Goal: Task Accomplishment & Management: Manage account settings

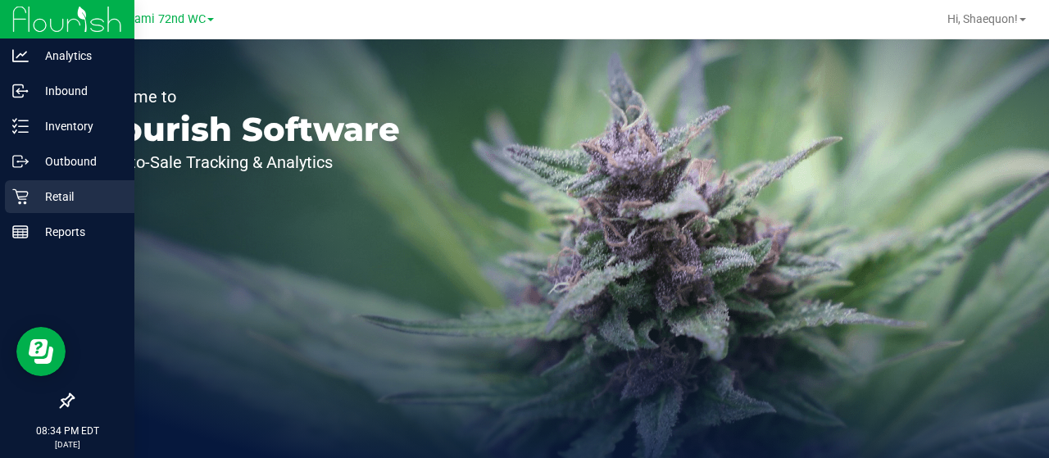
click at [25, 199] on icon at bounding box center [20, 197] width 16 height 16
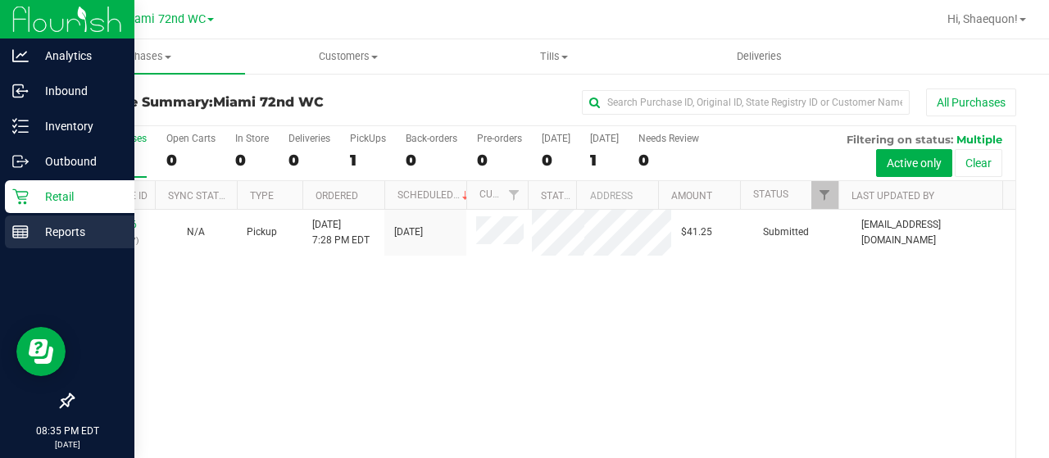
click at [23, 224] on icon at bounding box center [20, 232] width 16 height 16
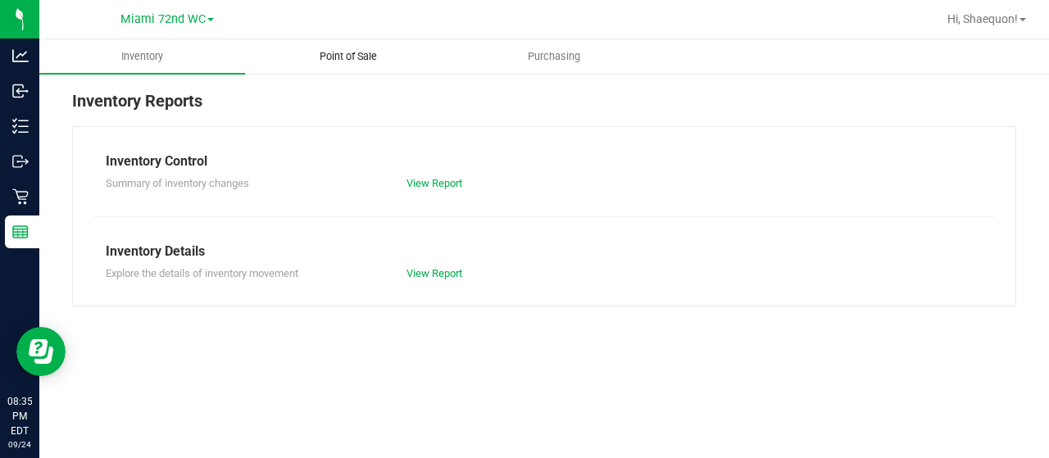
click at [356, 55] on span "Point of Sale" at bounding box center [348, 56] width 102 height 15
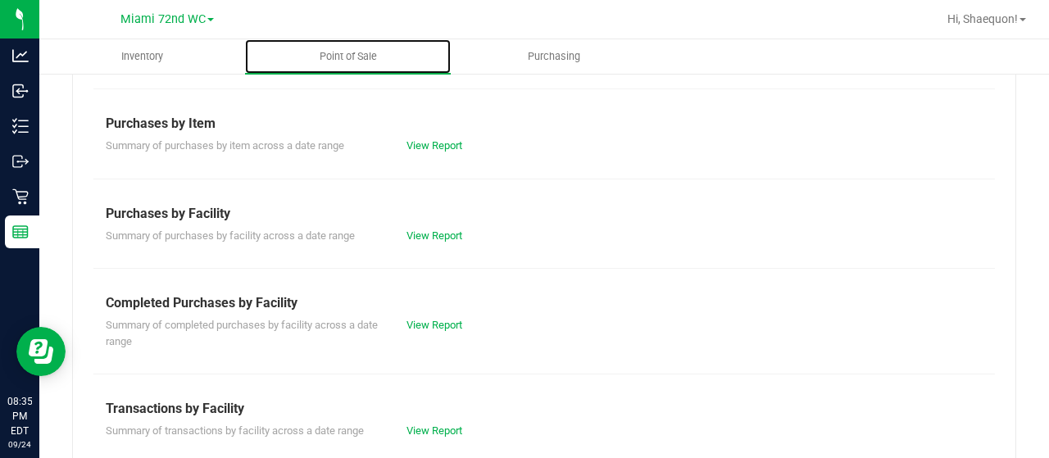
scroll to position [242, 0]
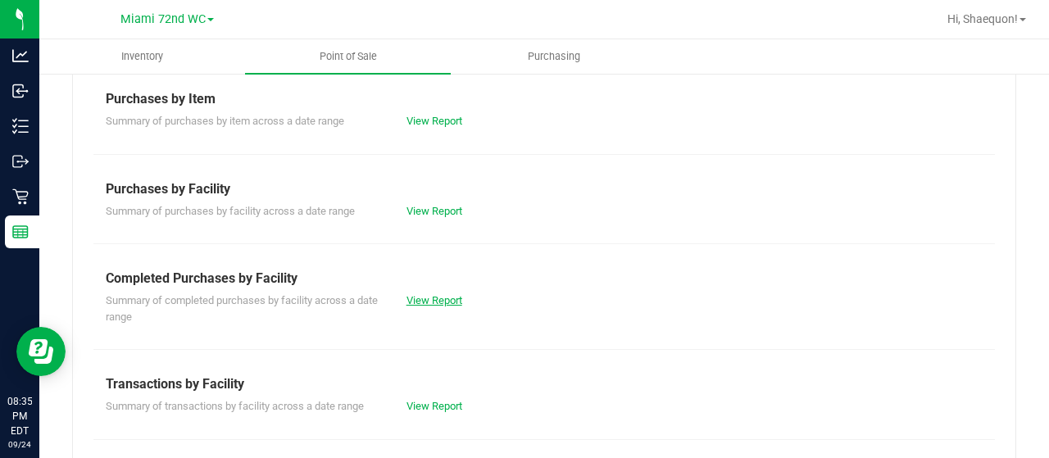
click at [428, 294] on link "View Report" at bounding box center [434, 300] width 56 height 12
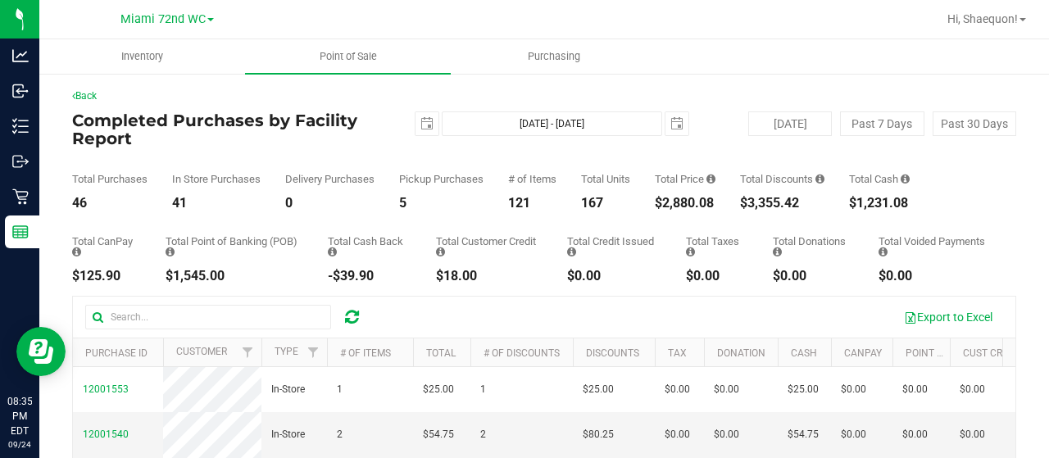
drag, startPoint x: 809, startPoint y: 206, endPoint x: 755, endPoint y: 204, distance: 54.1
click at [755, 204] on div "$3,355.42" at bounding box center [782, 203] width 84 height 13
copy div "3,355.42"
click at [474, 208] on div "5" at bounding box center [441, 203] width 84 height 13
click at [87, 93] on link "Back" at bounding box center [84, 95] width 25 height 11
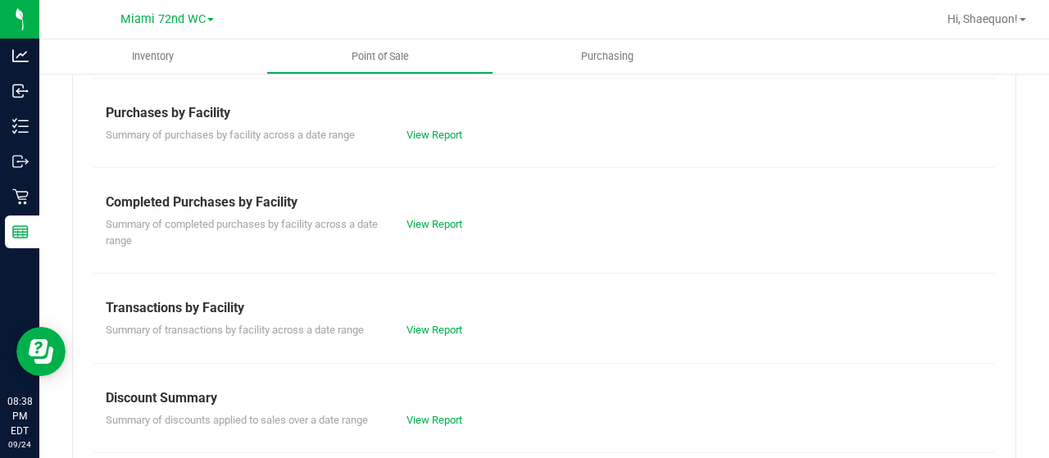
scroll to position [323, 0]
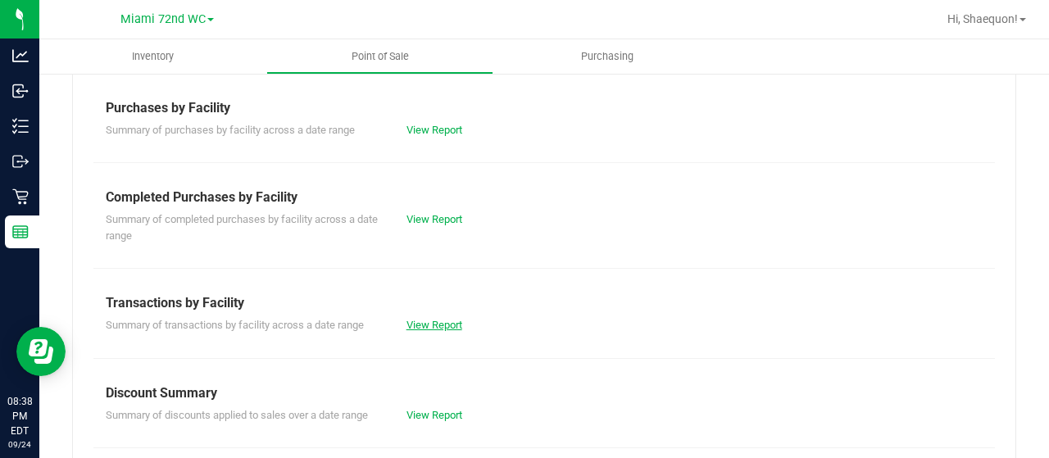
click at [442, 325] on link "View Report" at bounding box center [434, 325] width 56 height 12
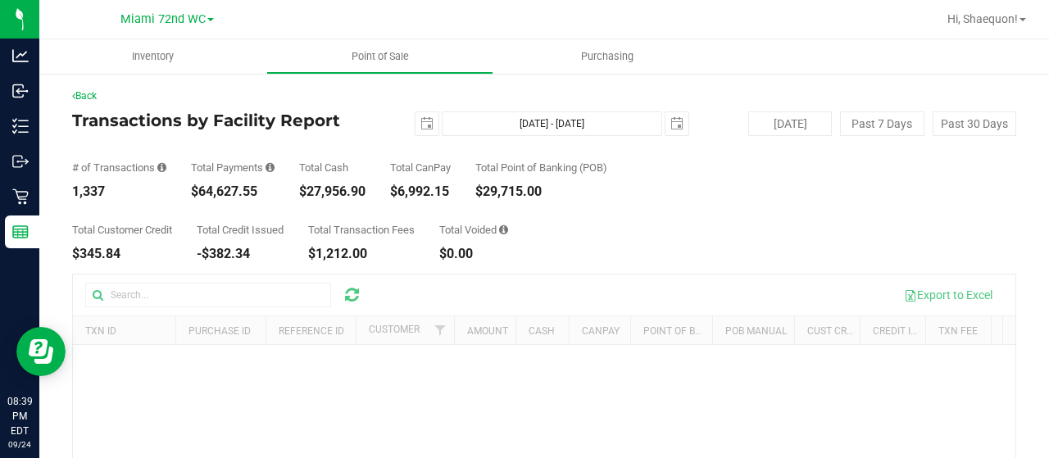
click at [652, 224] on div "Total Customer Credit $345.84 Total Credit Issued -$382.34 Total Transaction Fe…" at bounding box center [544, 229] width 944 height 62
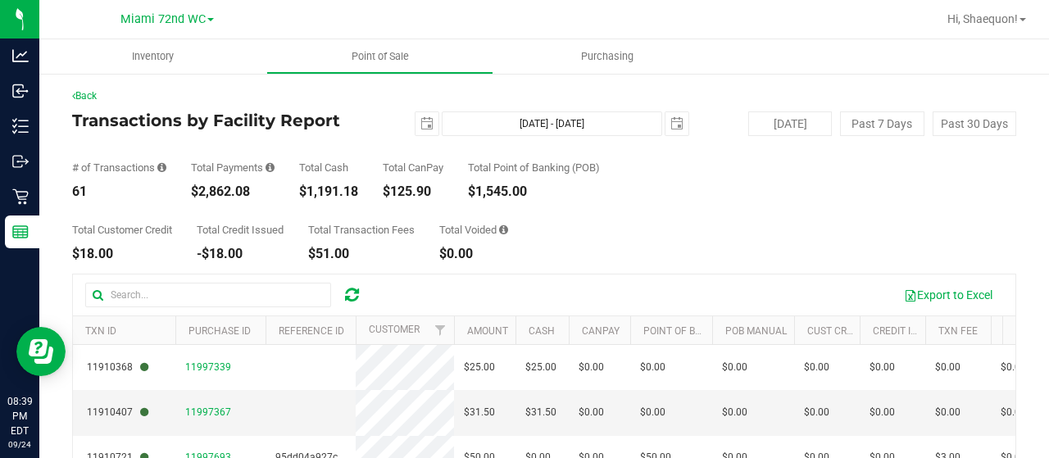
drag, startPoint x: 263, startPoint y: 191, endPoint x: 191, endPoint y: 188, distance: 72.2
click at [191, 188] on div "$2,862.08" at bounding box center [233, 191] width 84 height 13
copy div "$2,862.08"
click at [586, 216] on div "Total Customer Credit $18.00 Total Credit Issued -$18.00 Total Transaction Fees…" at bounding box center [544, 229] width 944 height 62
click at [421, 117] on span "select" at bounding box center [426, 123] width 13 height 13
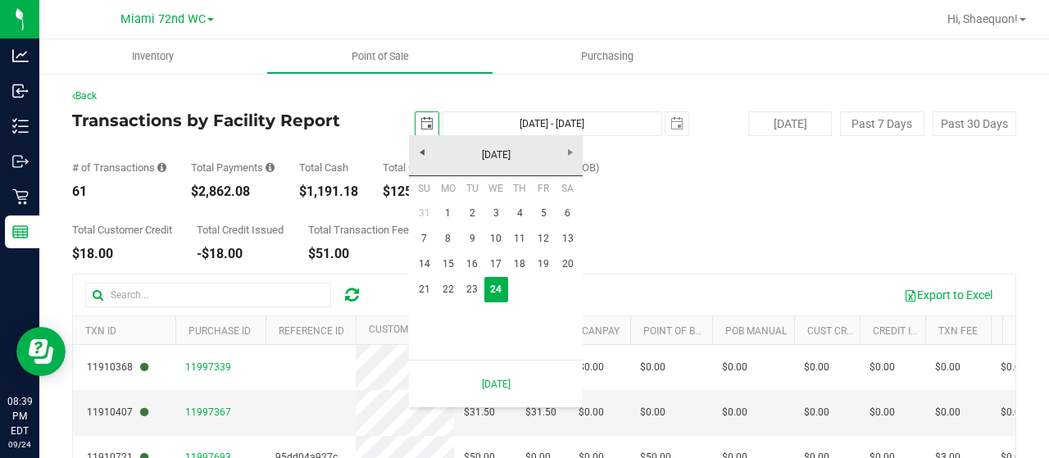
scroll to position [0, 40]
click at [446, 289] on link "22" at bounding box center [448, 289] width 24 height 25
type input "[DATE]"
type input "[DATE] - [DATE]"
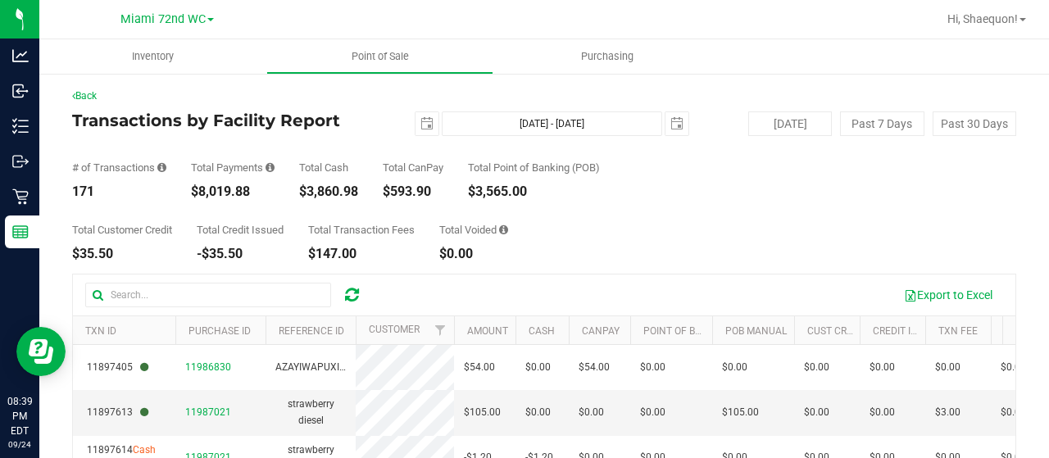
drag, startPoint x: 256, startPoint y: 188, endPoint x: 195, endPoint y: 188, distance: 60.6
click at [195, 188] on div "$8,019.88" at bounding box center [233, 191] width 84 height 13
copy div "8,019.88"
click at [621, 220] on div "Total Customer Credit $35.50 Total Credit Issued -$35.50 Total Transaction Fees…" at bounding box center [544, 229] width 944 height 62
click at [424, 125] on span "select" at bounding box center [426, 123] width 13 height 13
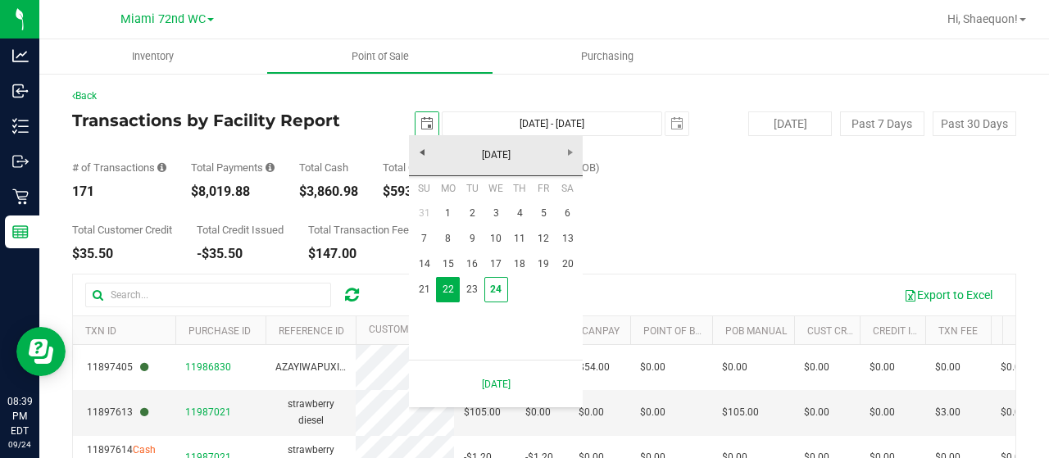
scroll to position [0, 40]
click at [449, 209] on link "1" at bounding box center [448, 213] width 24 height 25
type input "[DATE]"
type input "[DATE] - [DATE]"
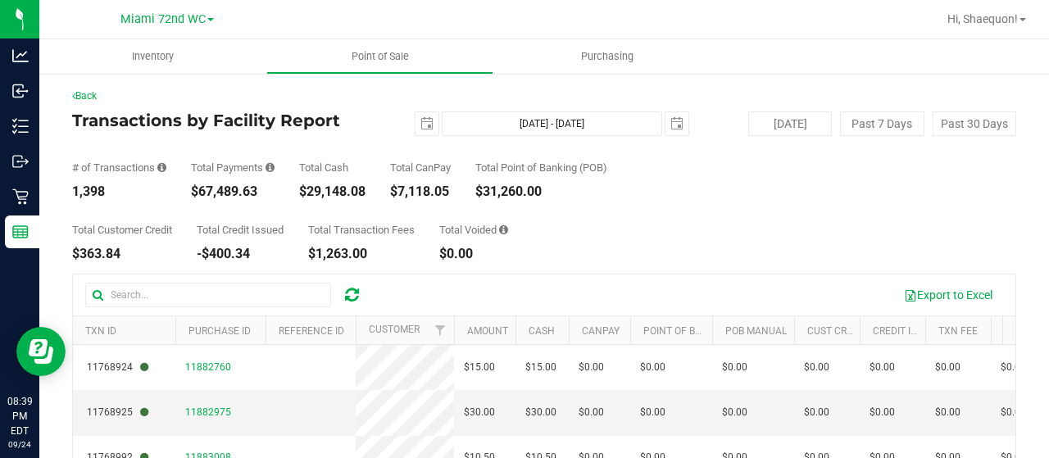
drag, startPoint x: 260, startPoint y: 189, endPoint x: 197, endPoint y: 181, distance: 63.6
click at [197, 181] on div "Total Payments $67,489.63" at bounding box center [233, 180] width 84 height 36
copy div "67,489.63"
click at [337, 0] on html "Analytics Inbound Inventory Outbound Retail Reports 08:39 PM EDT [DATE] 09/24 M…" at bounding box center [524, 229] width 1049 height 458
click at [659, 217] on div "Total Customer Credit $363.84 Total Credit Issued -$400.34 Total Transaction Fe…" at bounding box center [544, 229] width 944 height 62
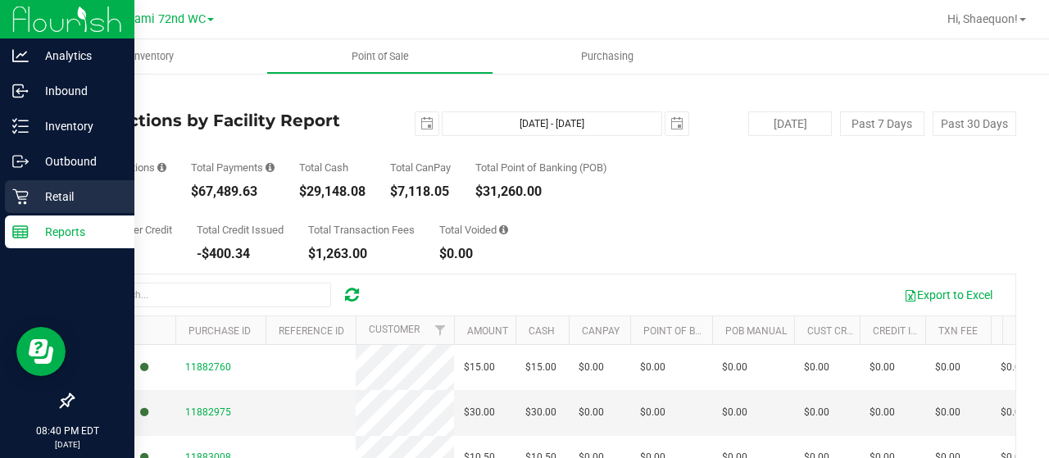
click at [77, 194] on p "Retail" at bounding box center [78, 197] width 98 height 20
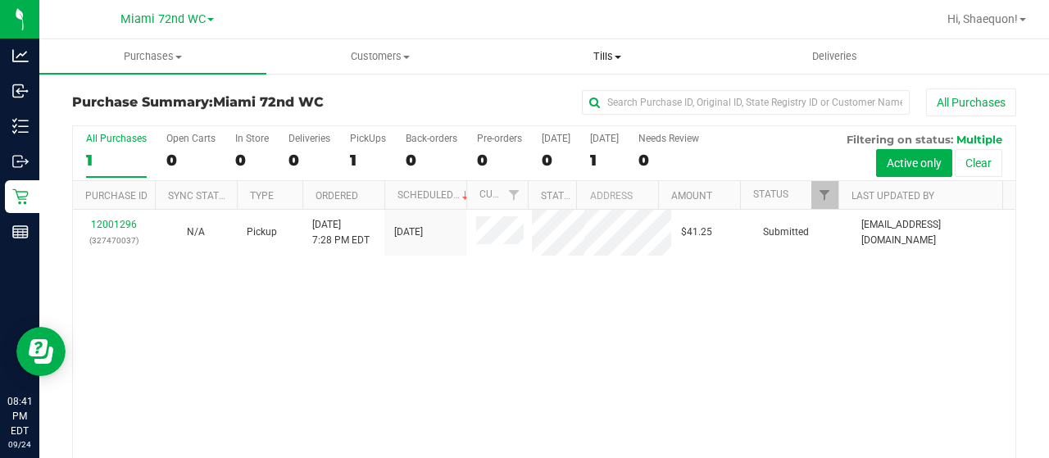
click at [622, 57] on span "Tills" at bounding box center [606, 56] width 225 height 15
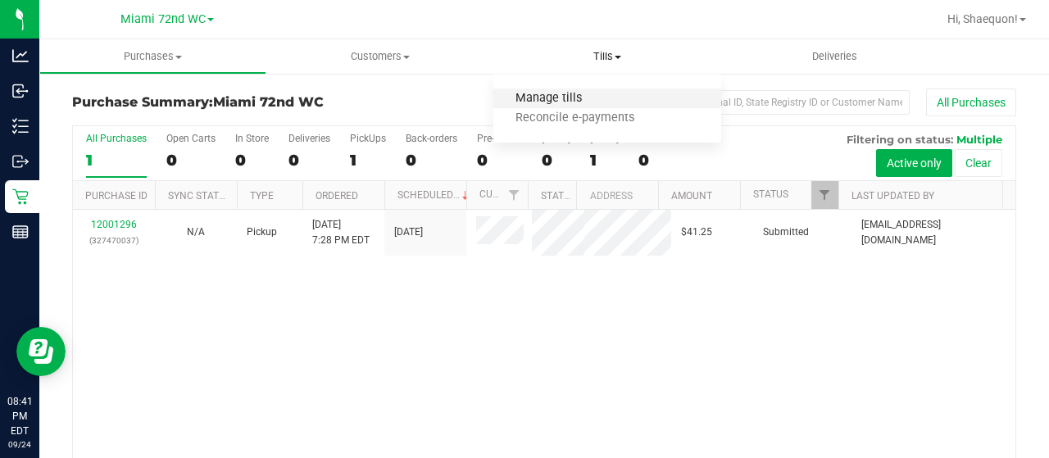
click at [573, 93] on span "Manage tills" at bounding box center [548, 99] width 111 height 14
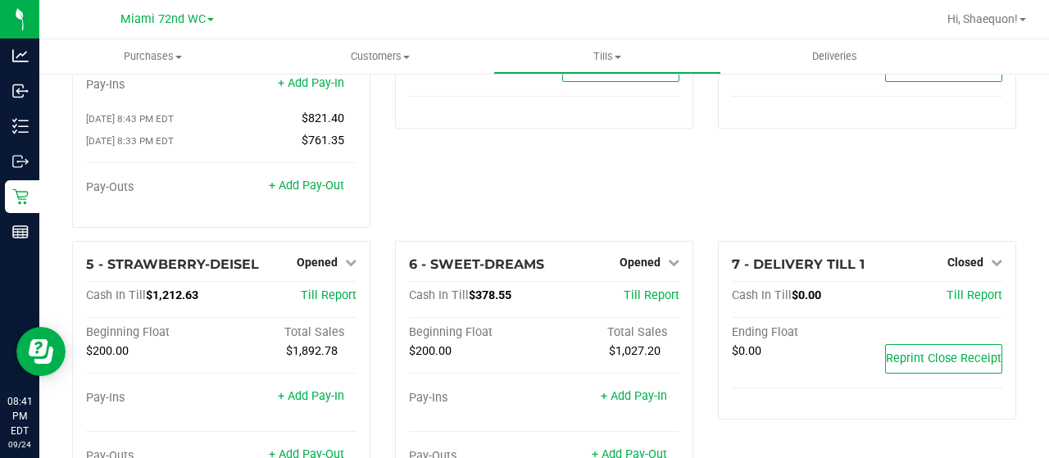
scroll to position [154, 0]
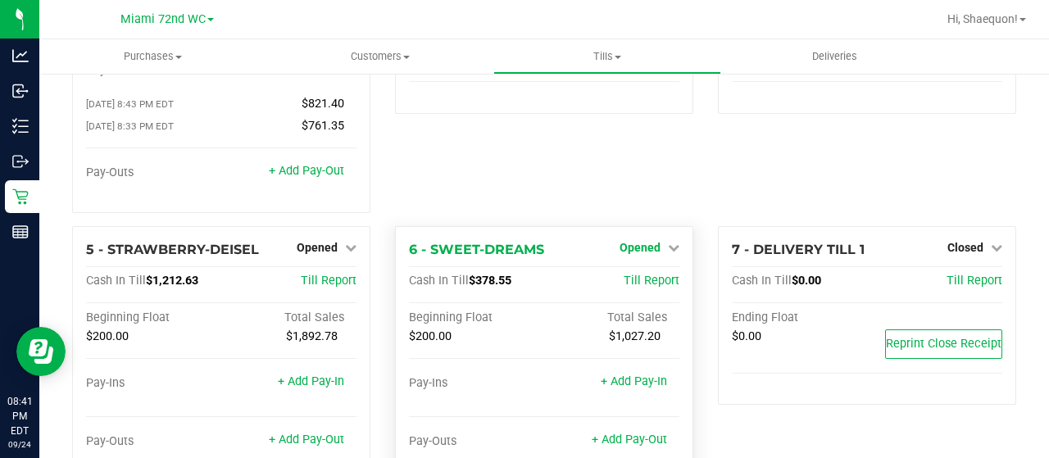
click at [656, 241] on link "Opened" at bounding box center [649, 247] width 60 height 13
click at [639, 274] on link "Close Till" at bounding box center [642, 280] width 44 height 13
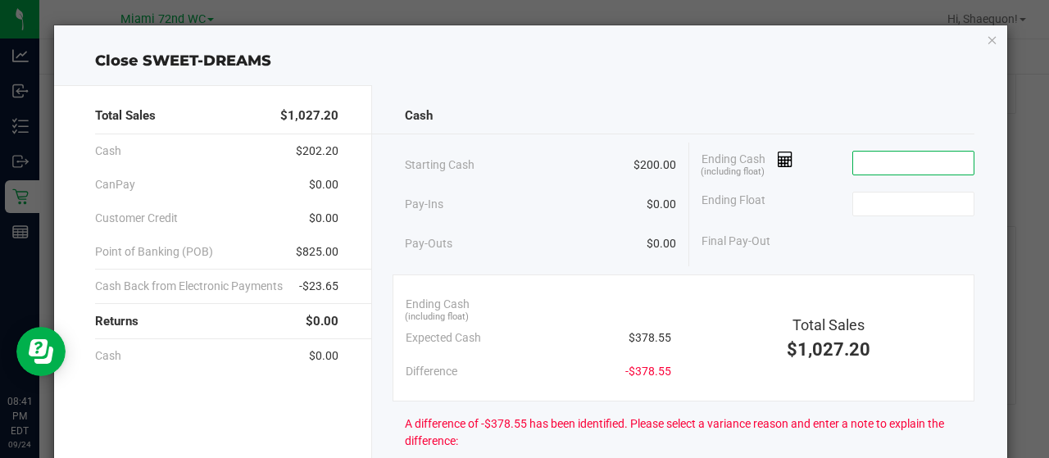
click at [944, 156] on input at bounding box center [913, 163] width 120 height 23
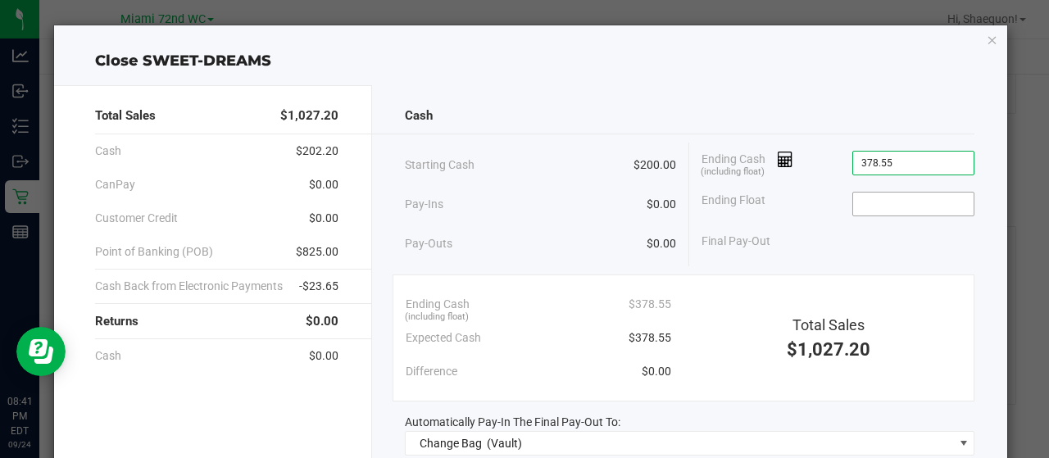
type input "$378.55"
click at [900, 201] on input at bounding box center [913, 204] width 120 height 23
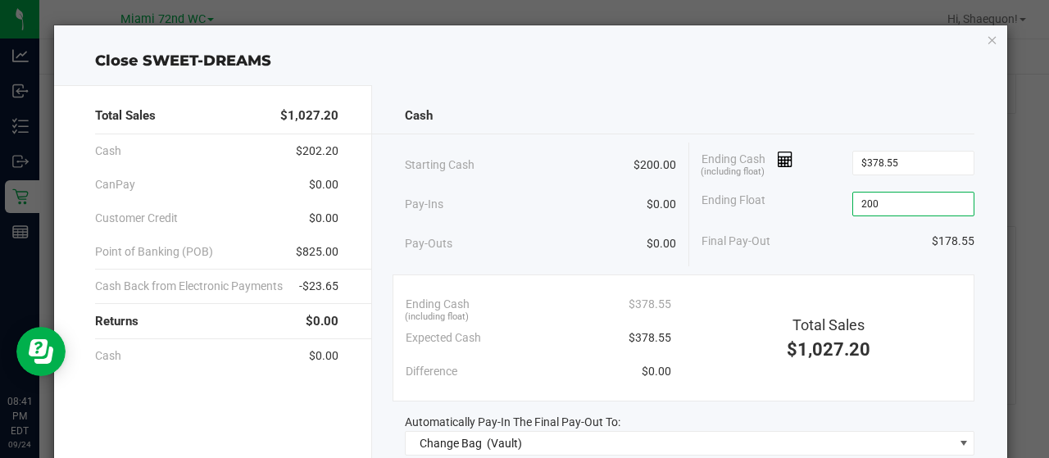
type input "$200.00"
click at [886, 249] on div "Final Pay-Out $178.55" at bounding box center [837, 241] width 273 height 34
click at [977, 279] on div "Cash Starting Cash $200.00 Pay-Ins $0.00 Pay-Outs $0.00 Ending Cash (including …" at bounding box center [690, 369] width 636 height 569
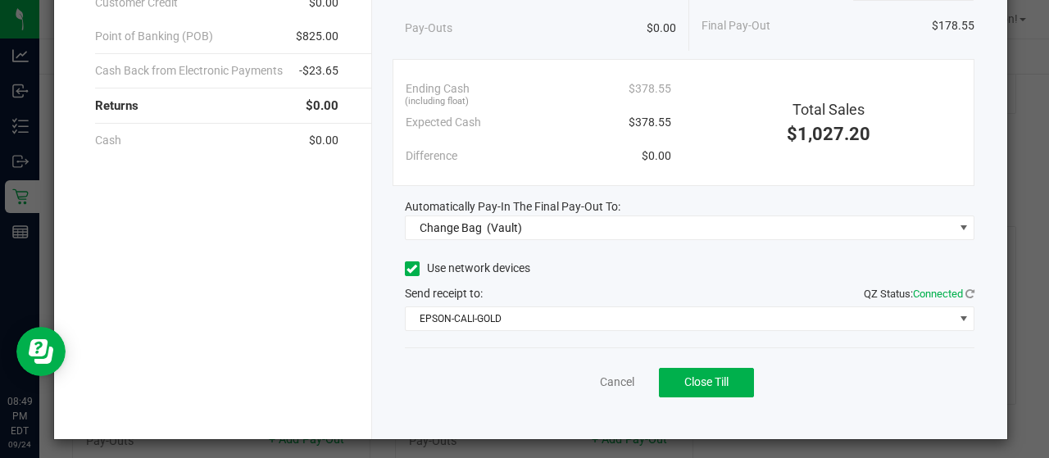
scroll to position [218, 0]
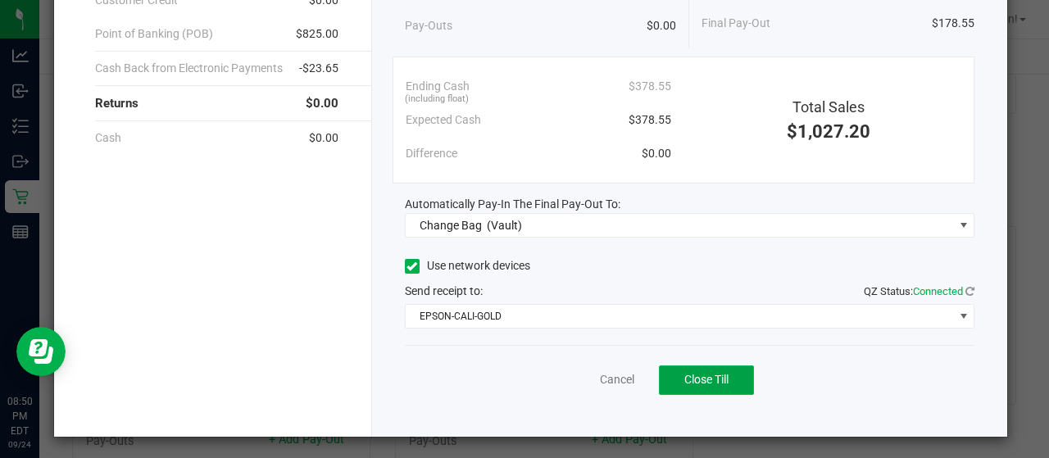
click at [712, 383] on span "Close Till" at bounding box center [706, 379] width 44 height 13
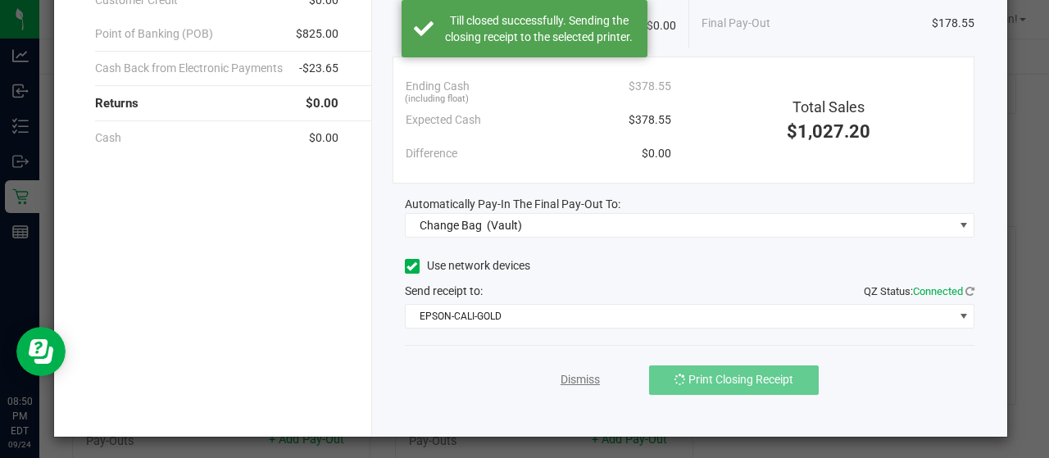
click at [576, 381] on link "Dismiss" at bounding box center [579, 379] width 39 height 17
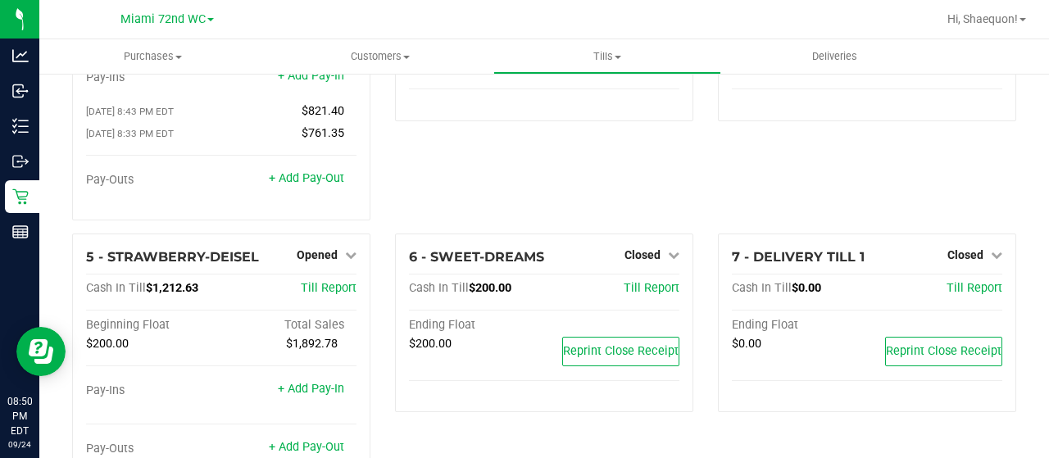
scroll to position [158, 0]
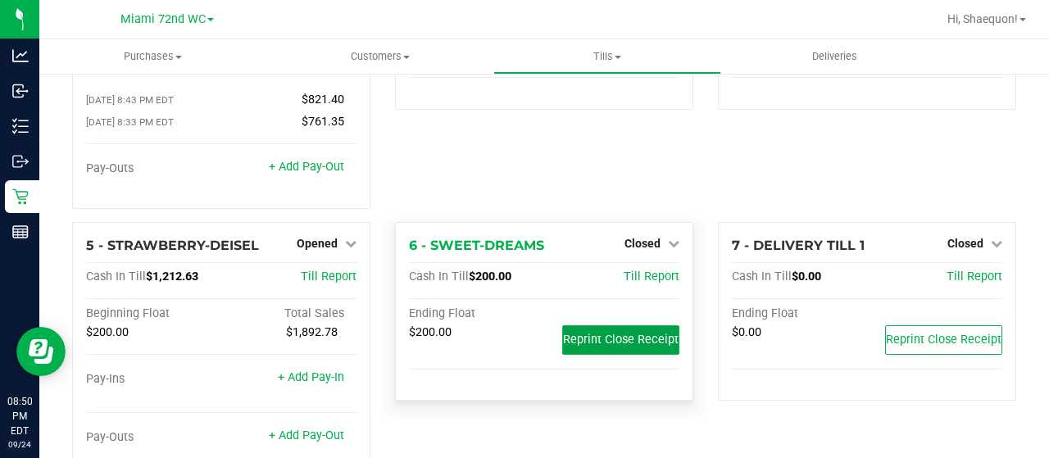
click at [605, 333] on span "Reprint Close Receipt" at bounding box center [621, 340] width 116 height 14
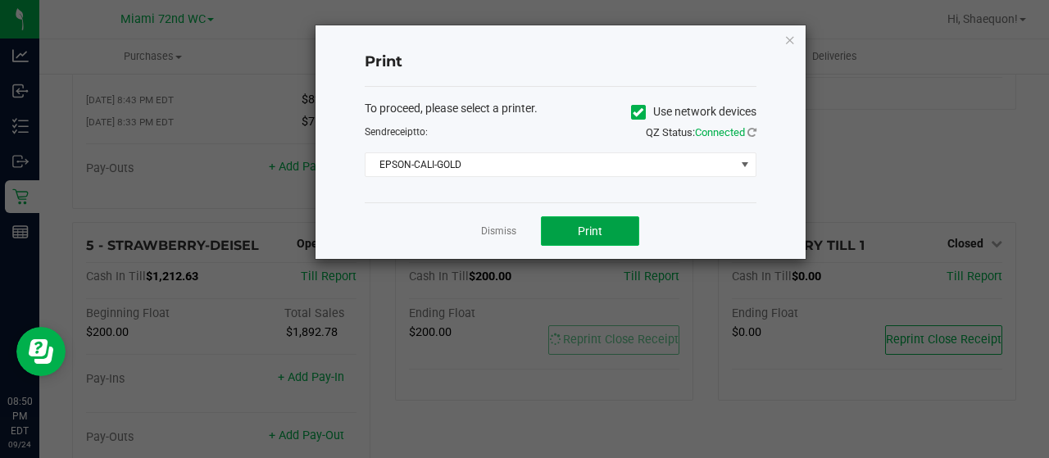
click at [598, 230] on span "Print" at bounding box center [590, 230] width 25 height 13
click at [497, 231] on link "Dismiss" at bounding box center [498, 231] width 35 height 14
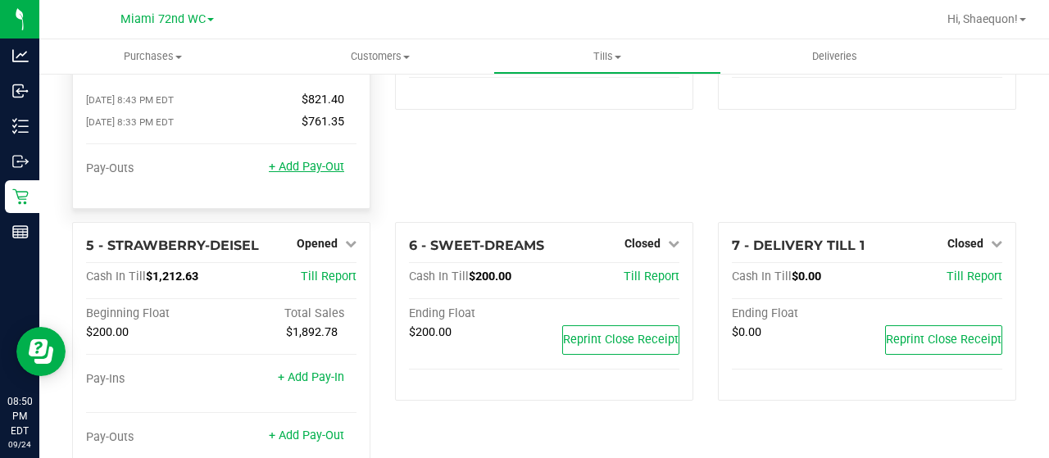
click at [322, 160] on link "+ Add Pay-Out" at bounding box center [306, 167] width 75 height 14
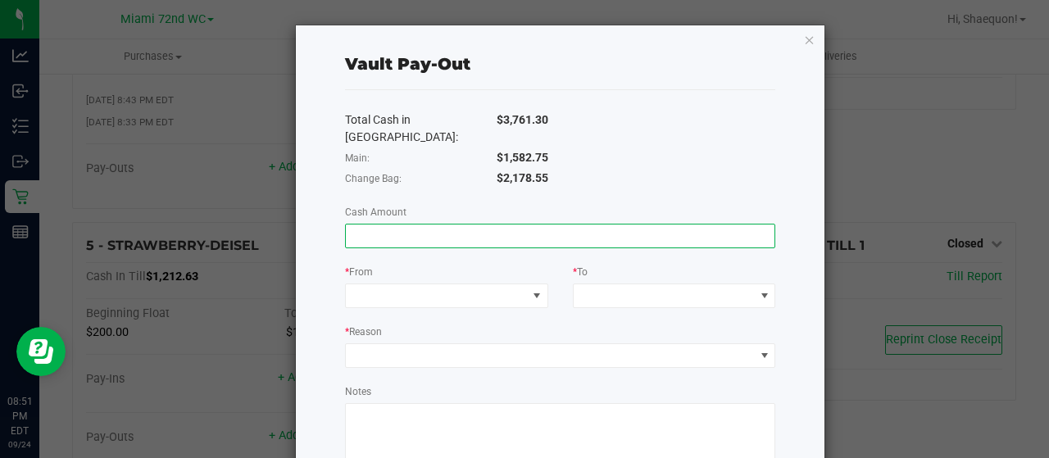
click at [596, 224] on input at bounding box center [560, 235] width 429 height 23
type input "$178.55"
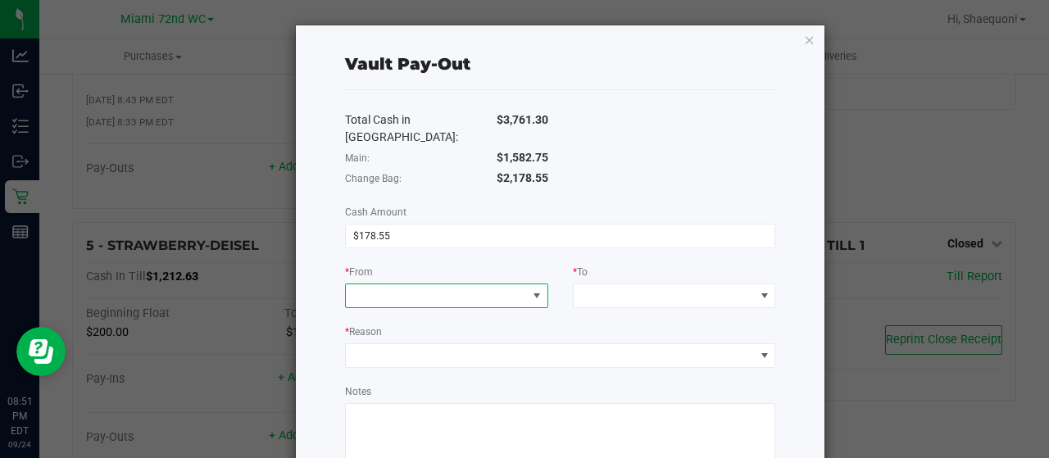
click at [536, 289] on span at bounding box center [536, 295] width 13 height 13
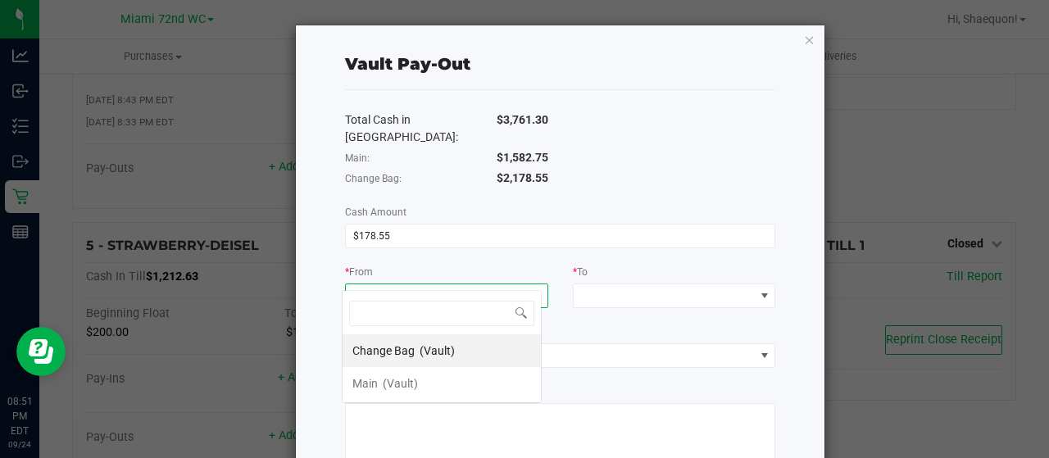
scroll to position [24, 200]
click at [487, 348] on li "Change Bag (Vault)" at bounding box center [441, 350] width 198 height 33
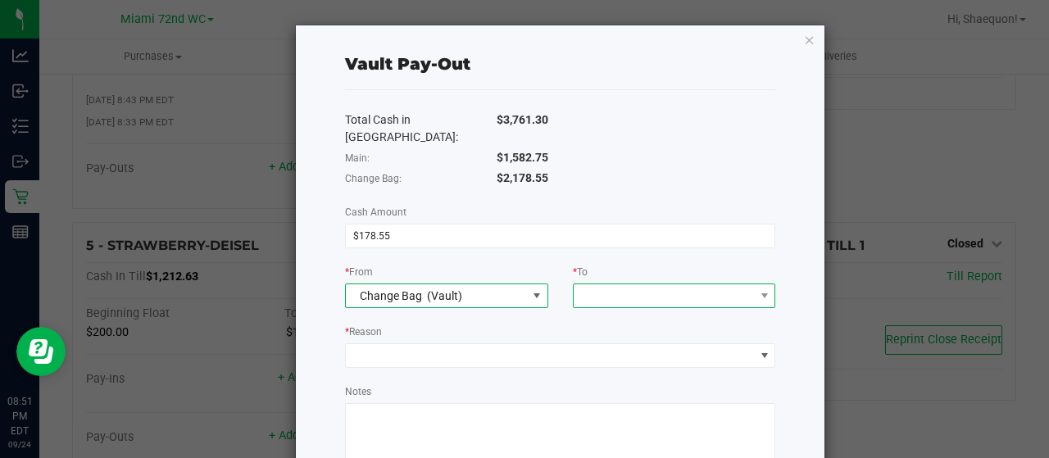
click at [754, 284] on span at bounding box center [764, 295] width 20 height 23
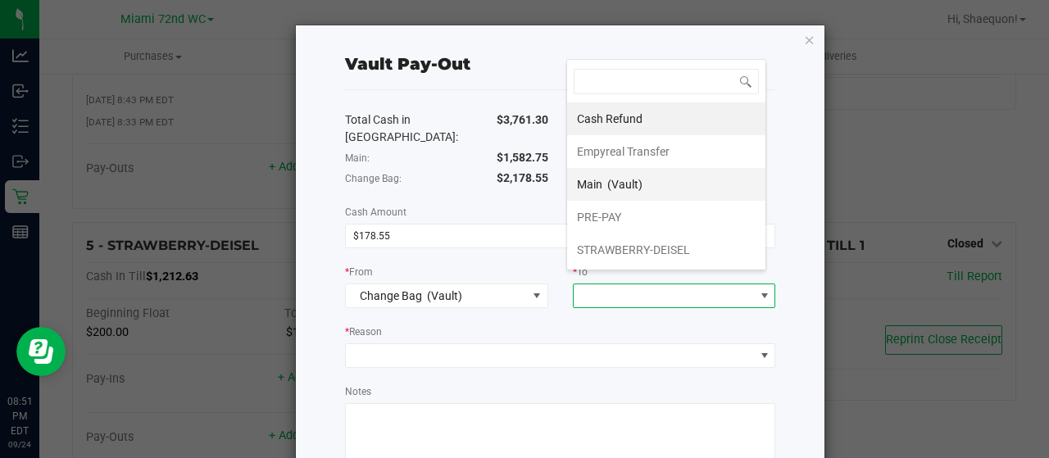
click at [649, 186] on li "Main (Vault)" at bounding box center [666, 184] width 198 height 33
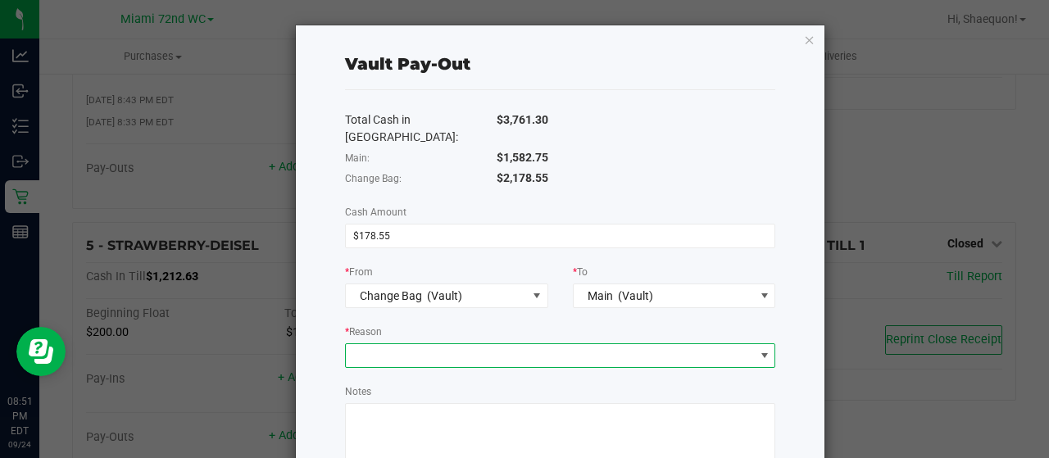
click at [754, 344] on span at bounding box center [764, 355] width 20 height 23
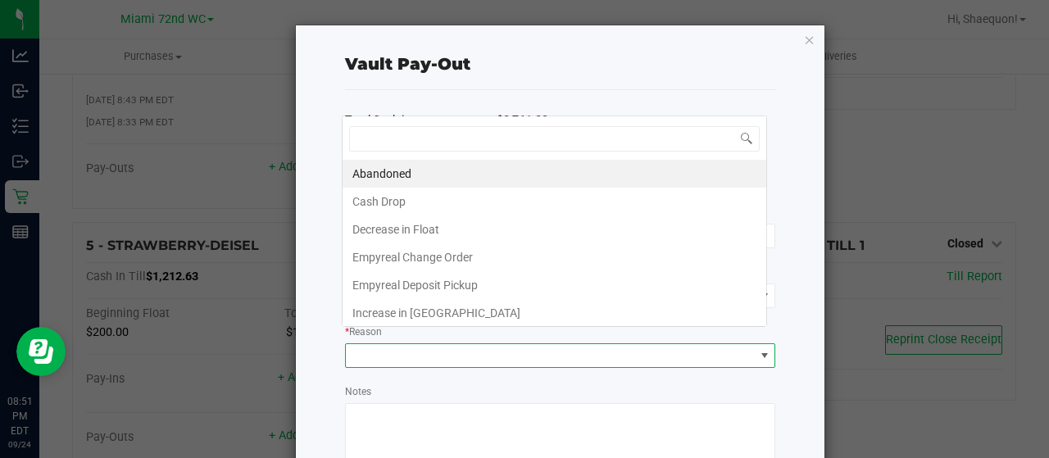
scroll to position [24, 424]
click at [754, 344] on span at bounding box center [764, 355] width 20 height 23
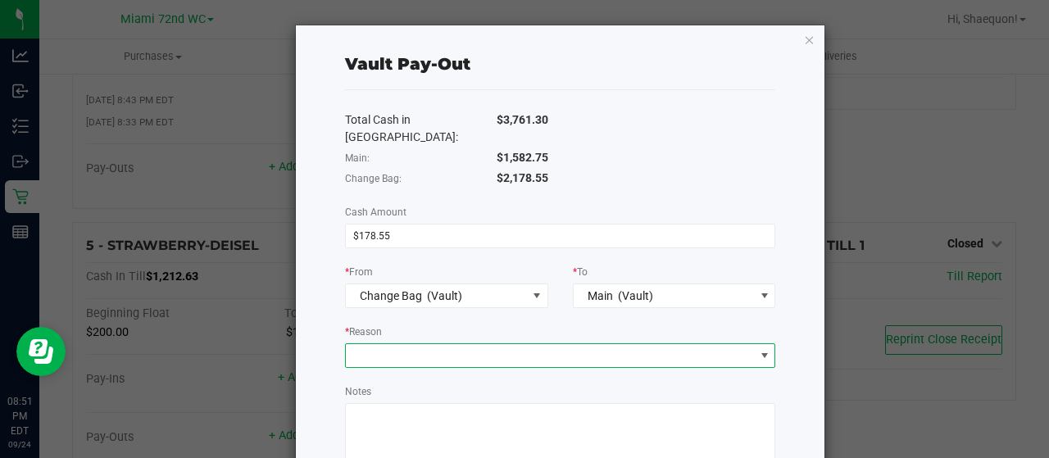
click at [729, 344] on span at bounding box center [550, 355] width 409 height 23
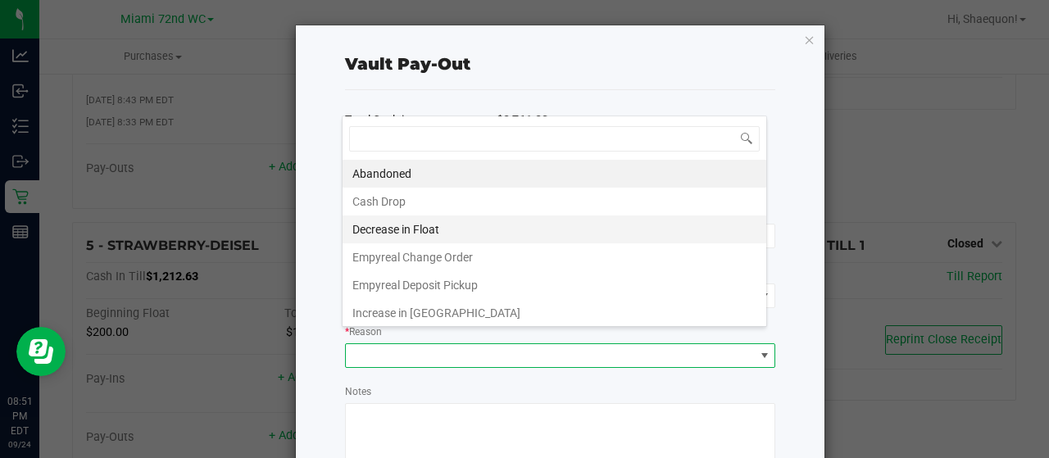
click at [512, 227] on li "Decrease in Float" at bounding box center [554, 229] width 424 height 28
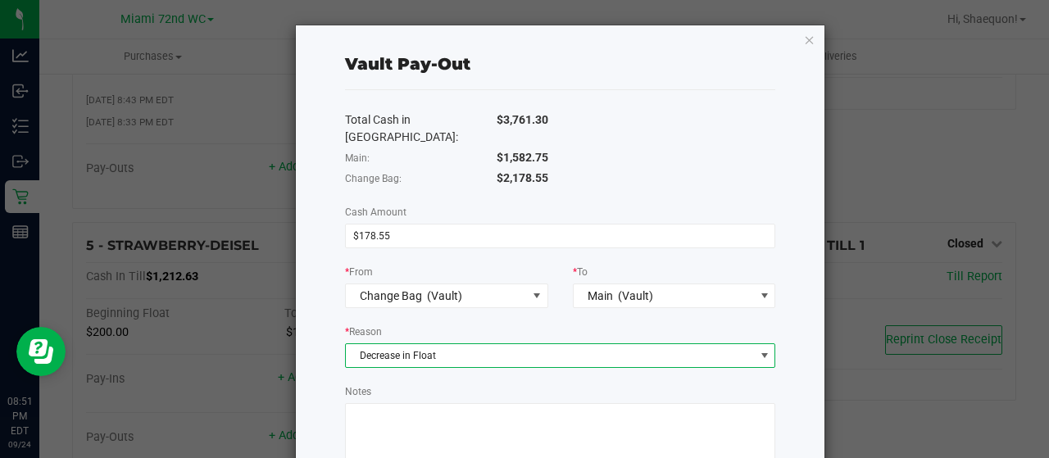
click at [772, 372] on div "Vault Pay-Out Total Cash in Vault: $3,761.30 Main: $1,582.75 Change Bag: $2,178…" at bounding box center [560, 330] width 529 height 610
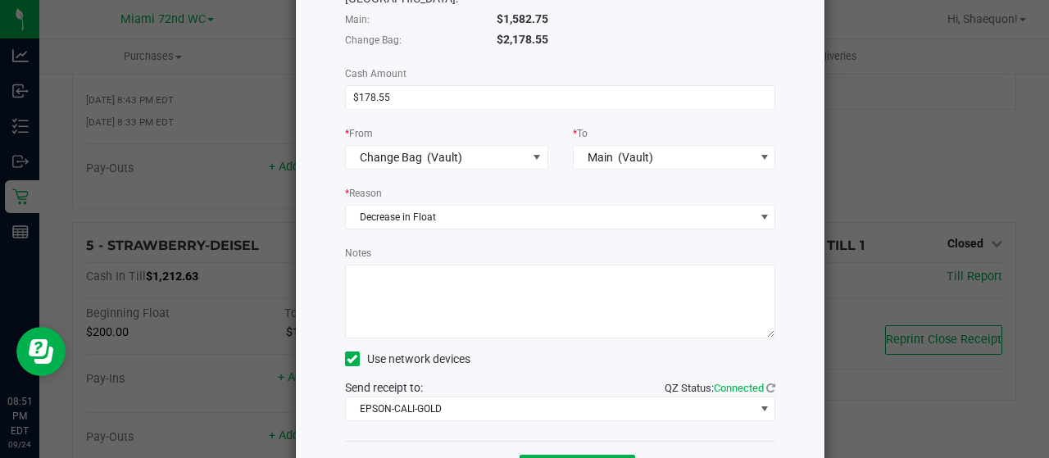
scroll to position [164, 0]
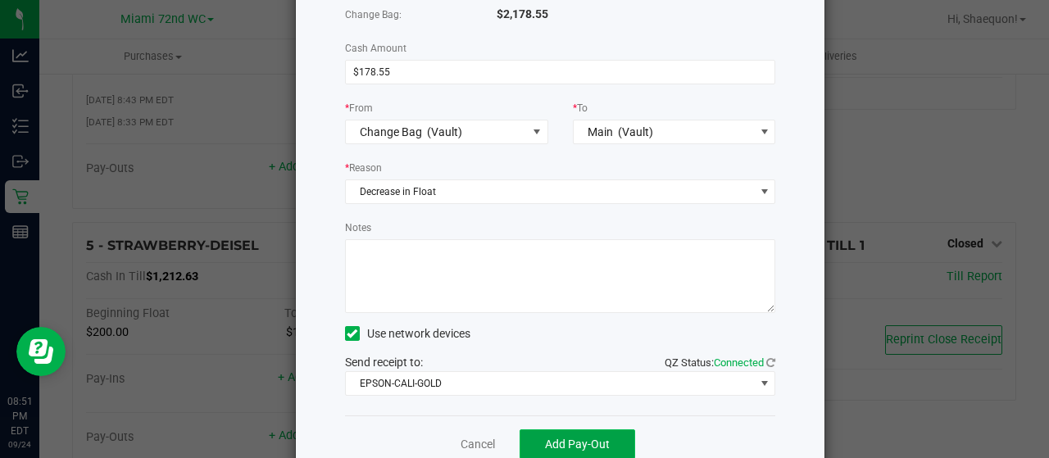
click at [586, 438] on span "Add Pay-Out" at bounding box center [577, 444] width 65 height 13
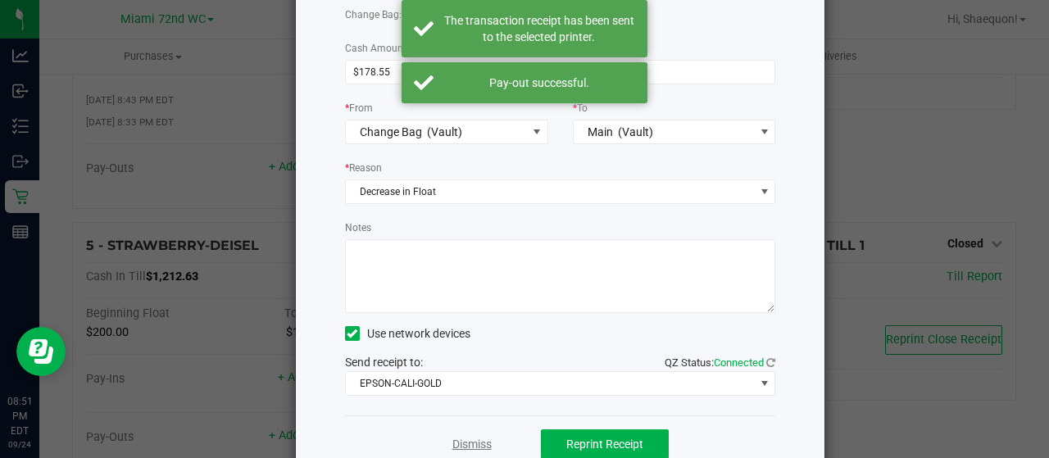
click at [470, 436] on link "Dismiss" at bounding box center [471, 444] width 39 height 17
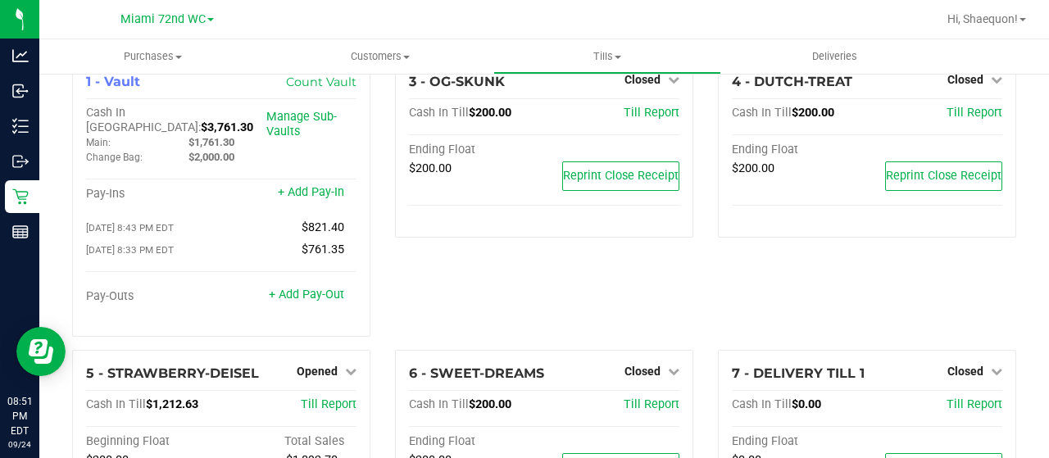
scroll to position [0, 0]
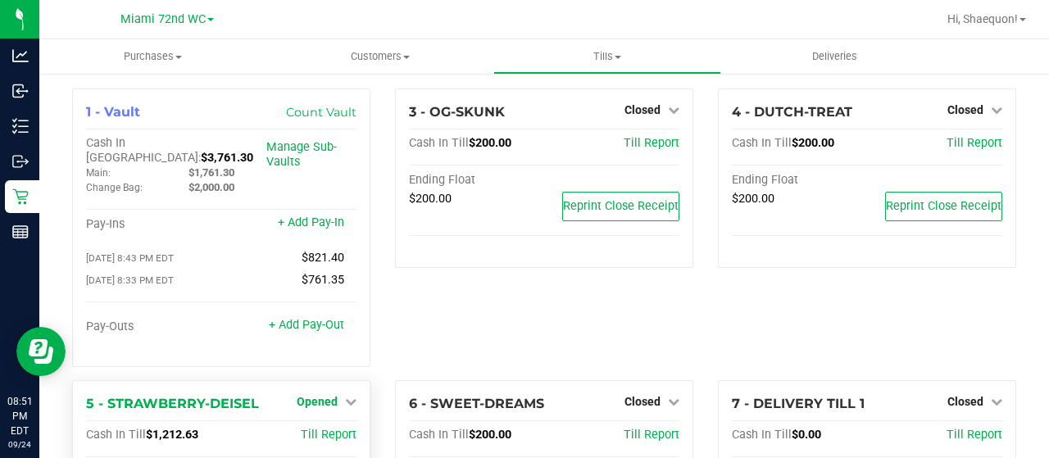
click at [339, 395] on link "Opened" at bounding box center [327, 401] width 60 height 13
click at [321, 428] on link "Close Till" at bounding box center [319, 434] width 44 height 13
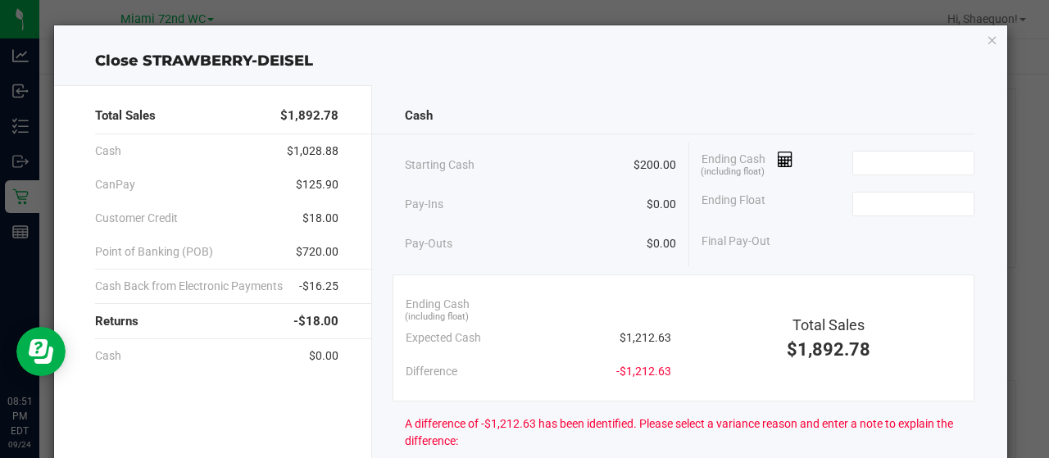
click at [546, 209] on div "Pay-Ins $0.00" at bounding box center [541, 205] width 272 height 34
click at [927, 170] on input at bounding box center [913, 163] width 120 height 23
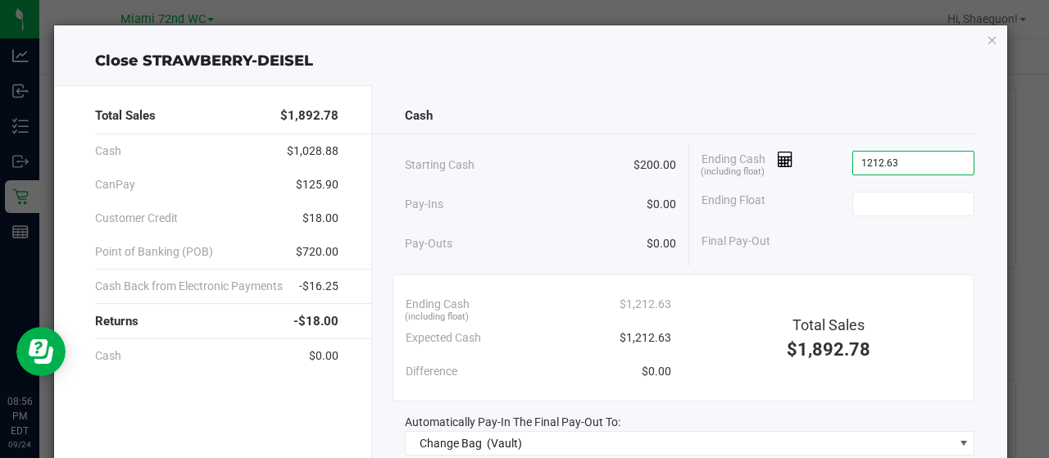
type input "$1,212.63"
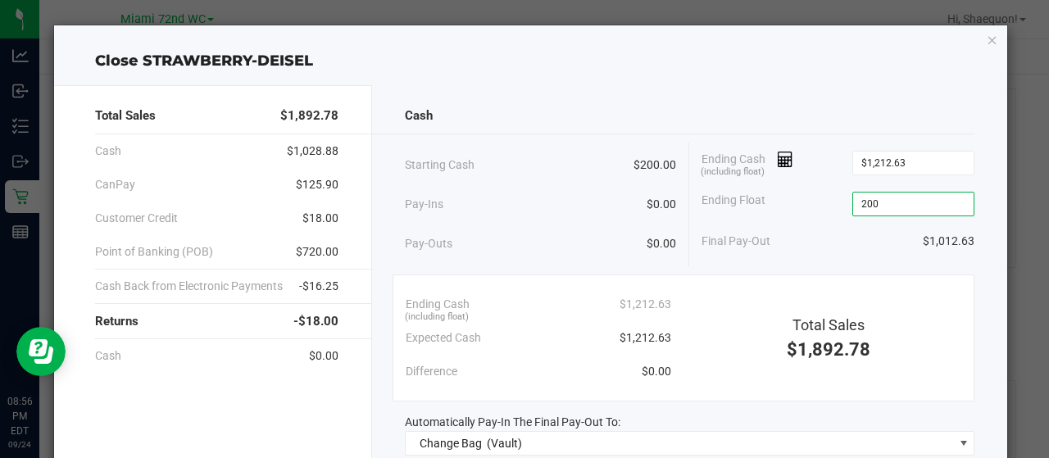
type input "$200.00"
click at [967, 283] on div "Cash Starting Cash $200.00 Pay-Ins $0.00 Pay-Outs $0.00 Ending Cash (including …" at bounding box center [690, 369] width 636 height 569
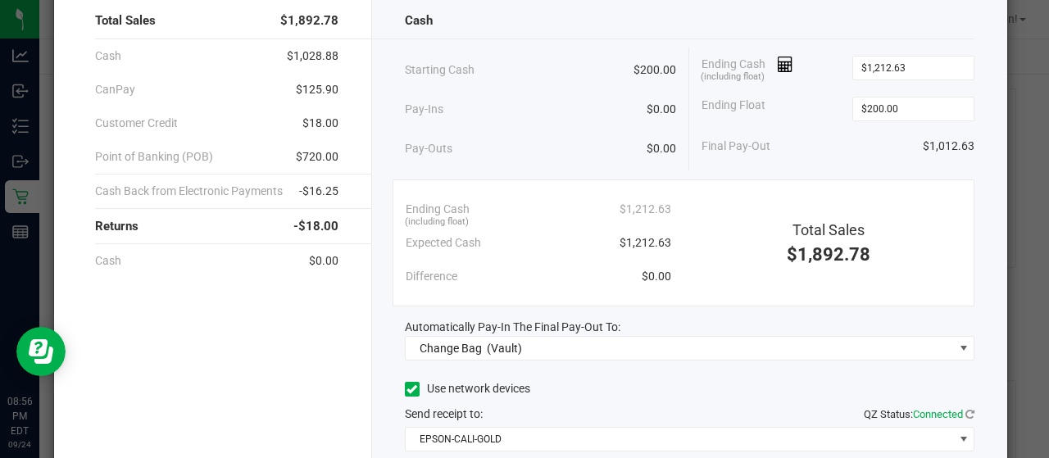
scroll to position [98, 0]
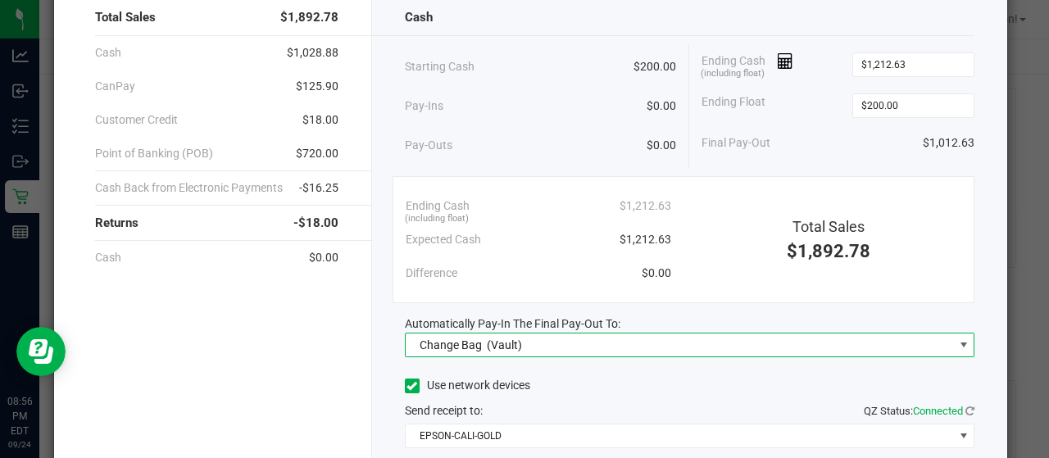
click at [957, 342] on span at bounding box center [963, 344] width 13 height 13
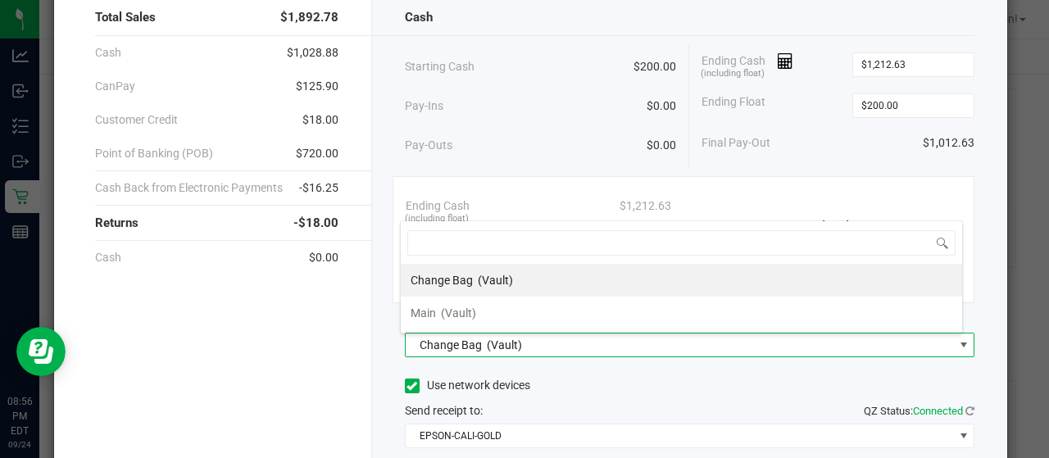
scroll to position [24, 563]
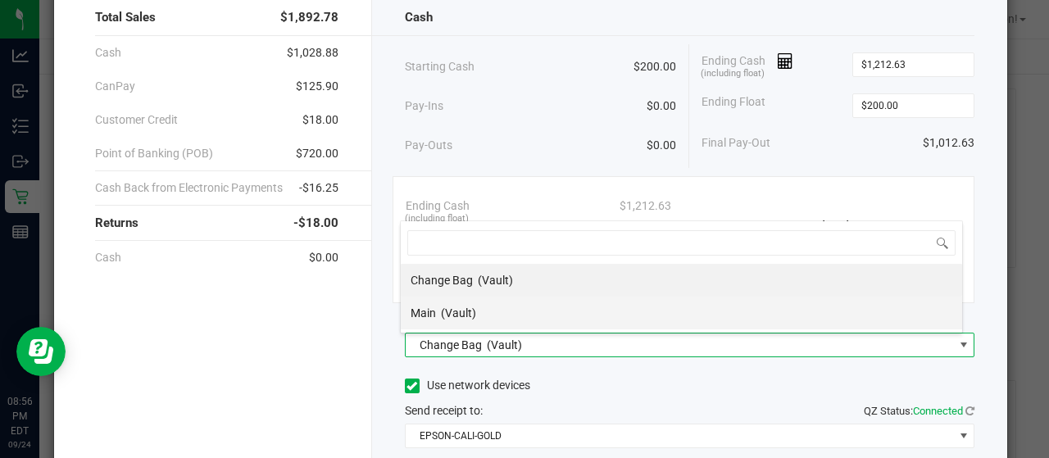
click at [709, 310] on li "Main (Vault)" at bounding box center [681, 313] width 561 height 33
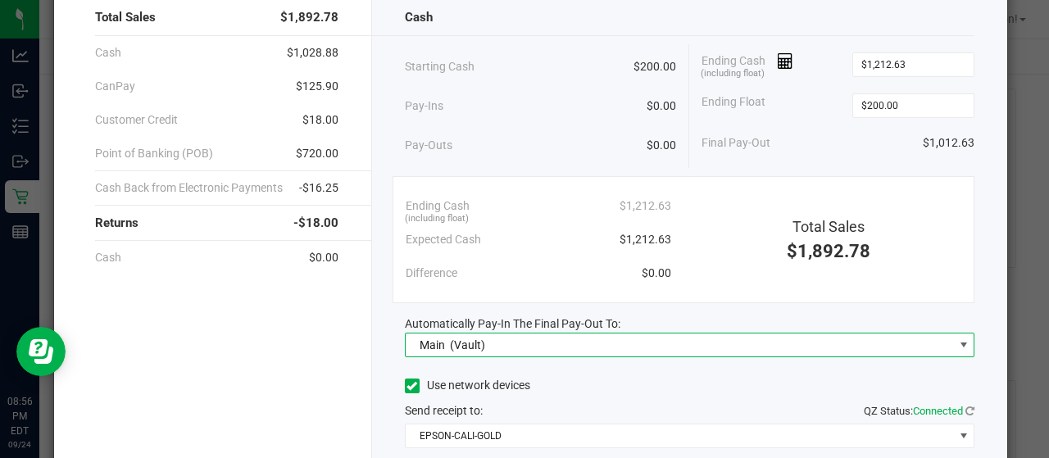
click at [696, 374] on div "Use network devices" at bounding box center [690, 386] width 570 height 25
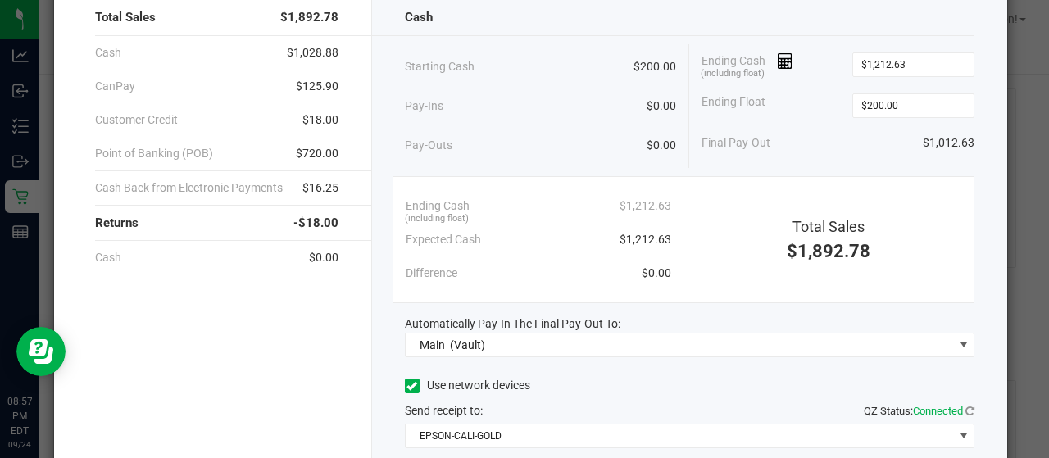
click at [743, 360] on div "Cash Starting Cash $200.00 Pay-Ins $0.00 Pay-Outs $0.00 Ending Cash (including …" at bounding box center [690, 271] width 636 height 569
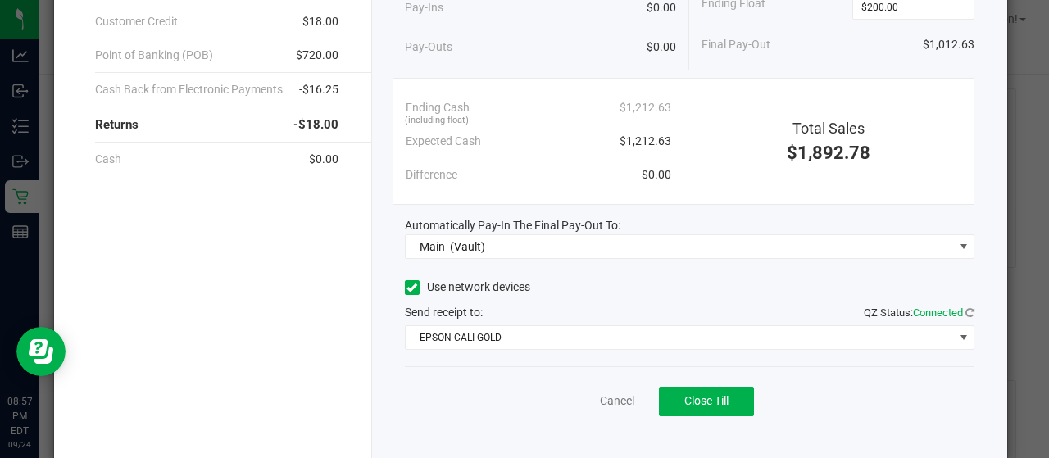
scroll to position [218, 0]
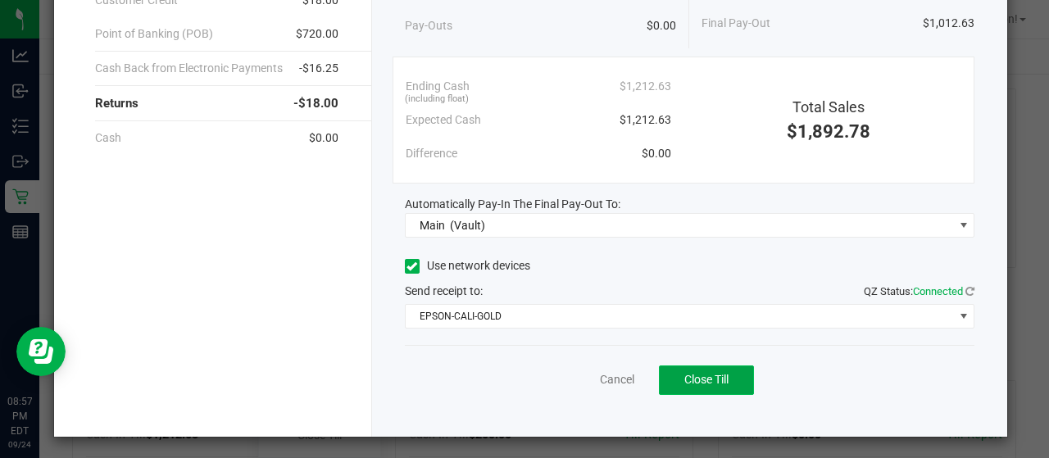
click at [701, 383] on button "Close Till" at bounding box center [706, 379] width 95 height 29
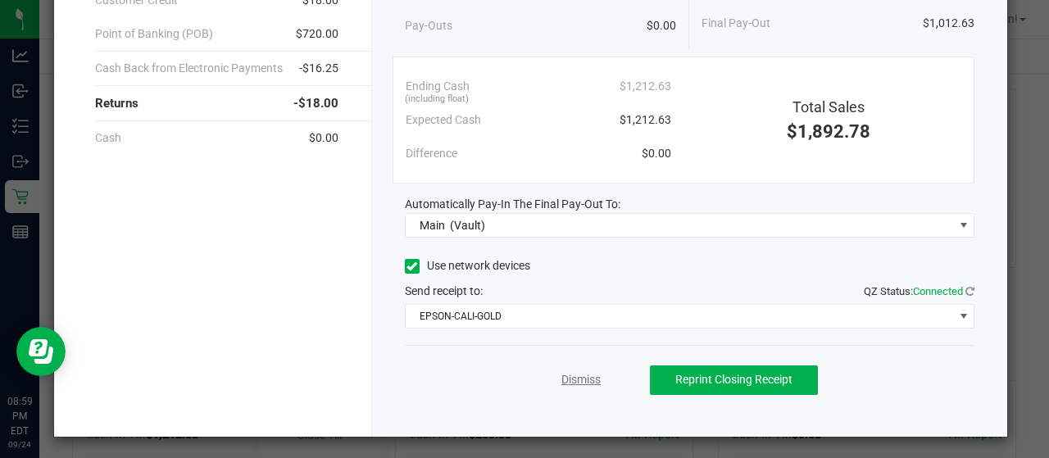
click at [589, 374] on link "Dismiss" at bounding box center [580, 379] width 39 height 17
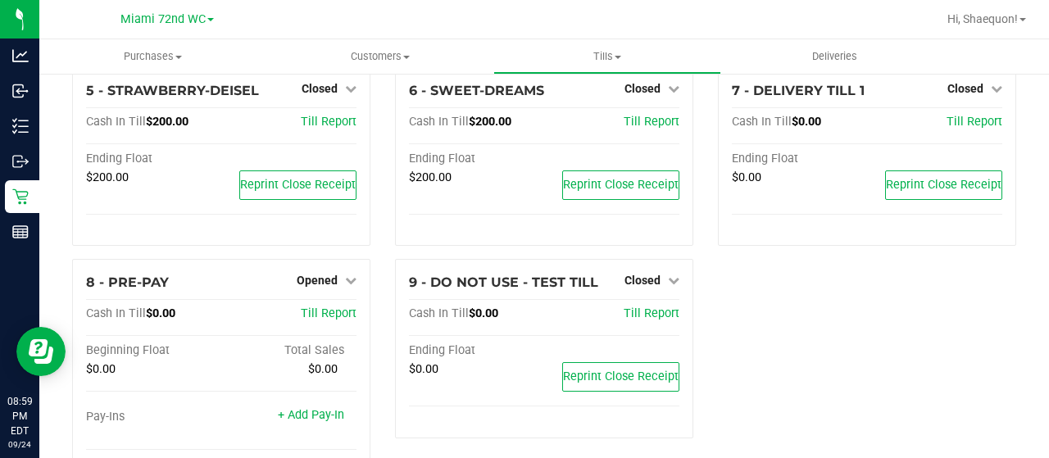
scroll to position [334, 0]
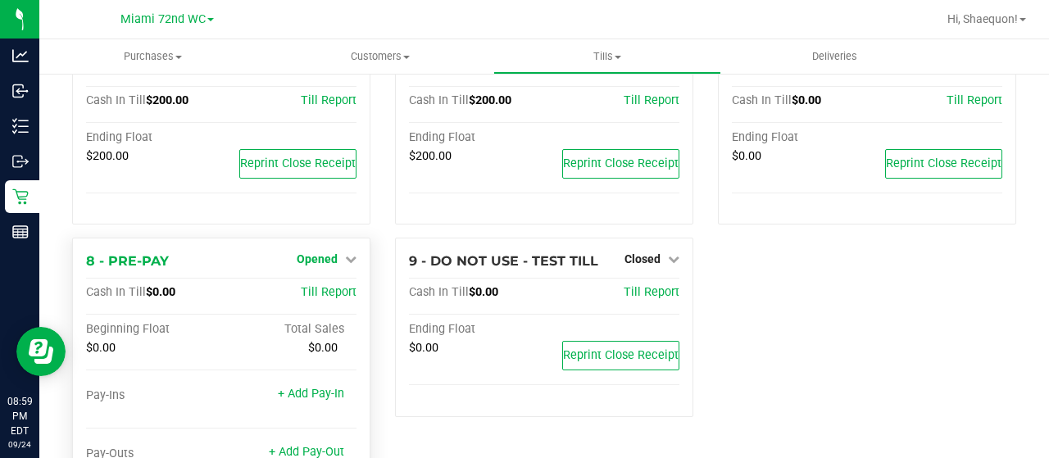
click at [345, 253] on icon at bounding box center [350, 258] width 11 height 11
click at [329, 287] on link "Close Till" at bounding box center [319, 293] width 44 height 13
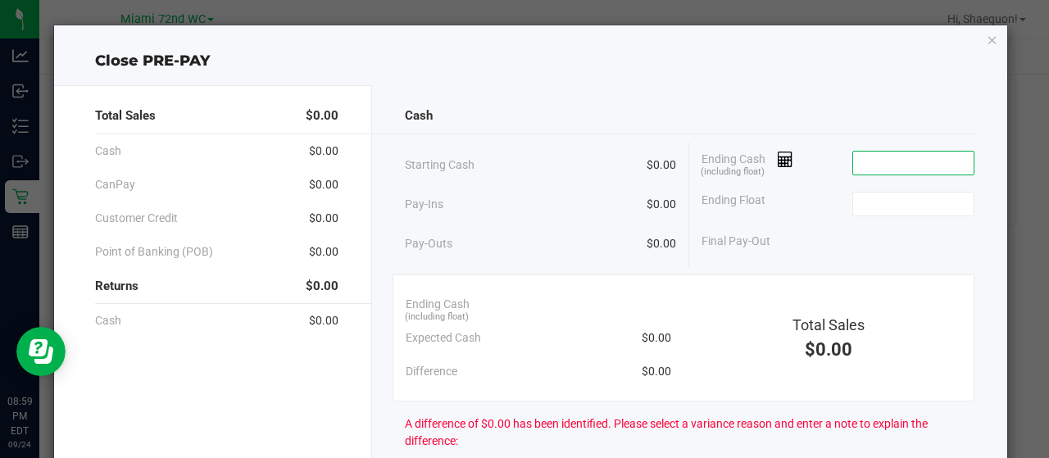
click at [901, 160] on input at bounding box center [913, 163] width 120 height 23
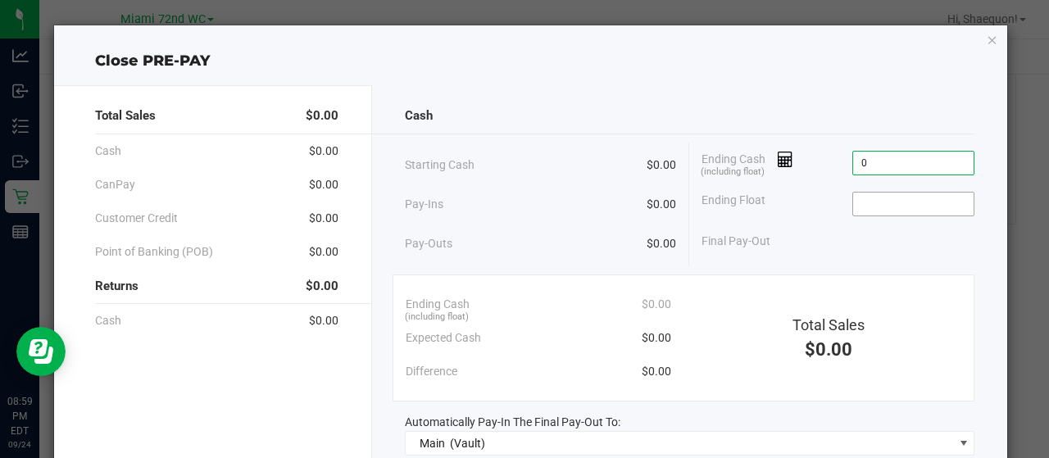
type input "$0.00"
click at [895, 200] on input at bounding box center [913, 204] width 120 height 23
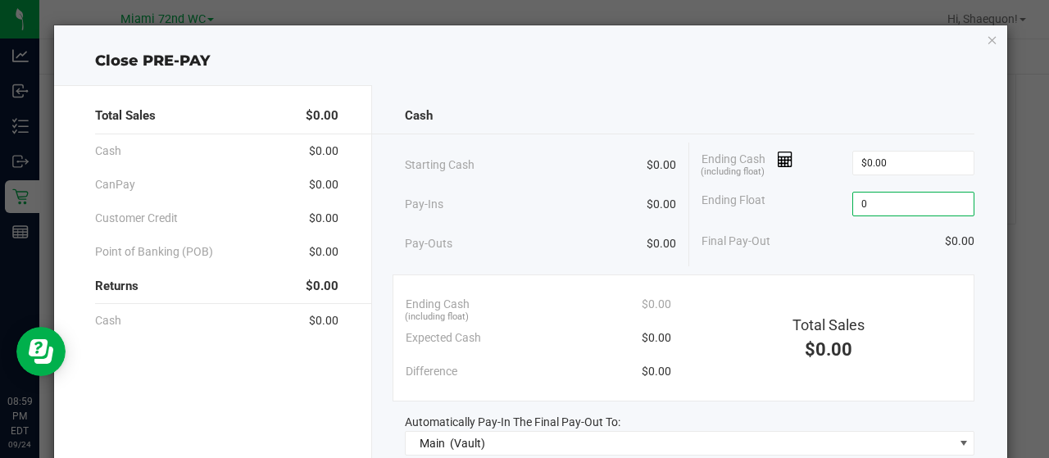
type input "$0.00"
click at [967, 248] on div "Cash Starting Cash $0.00 Pay-Ins $0.00 Pay-Outs $0.00 Ending Cash (including fl…" at bounding box center [690, 369] width 636 height 569
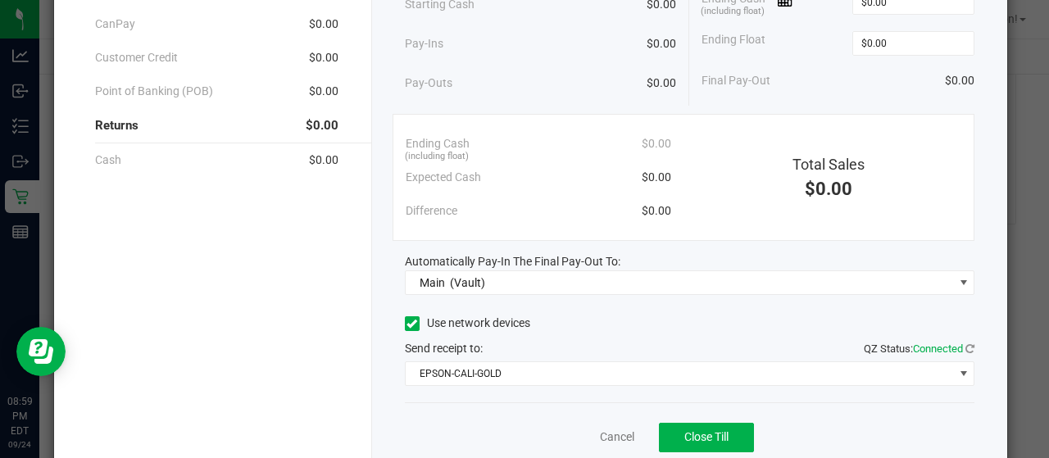
scroll to position [197, 0]
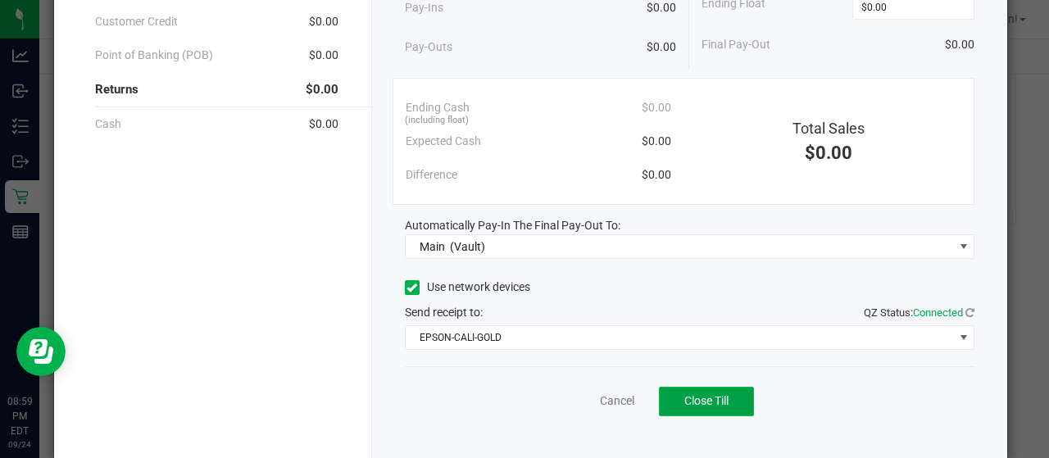
click at [716, 407] on button "Close Till" at bounding box center [706, 401] width 95 height 29
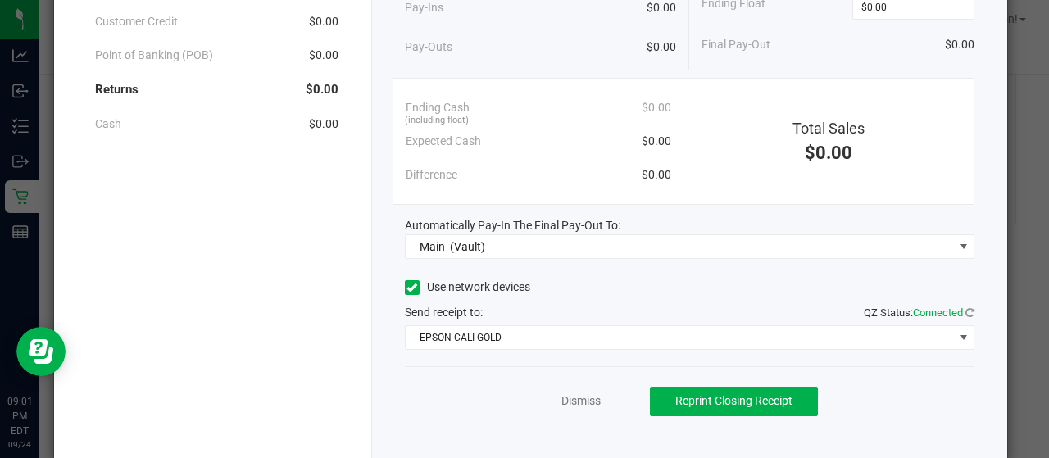
click at [561, 400] on link "Dismiss" at bounding box center [580, 400] width 39 height 17
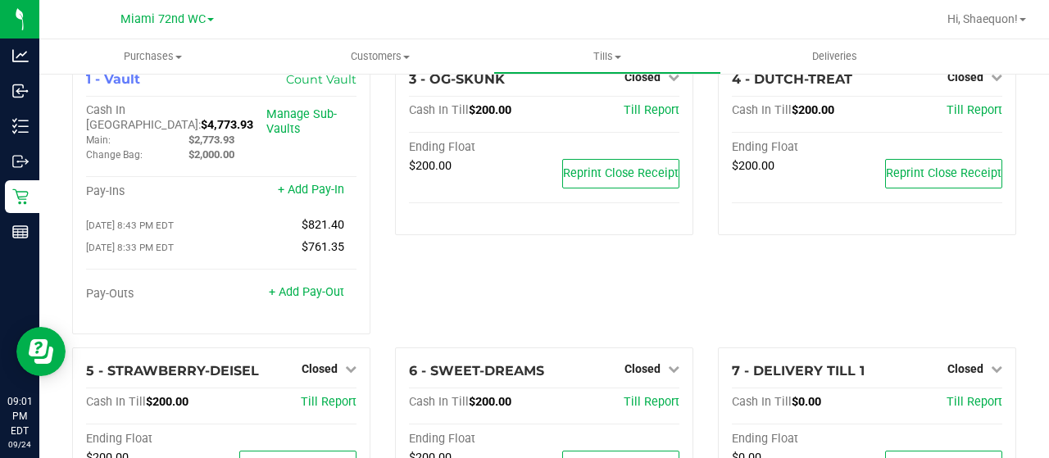
scroll to position [0, 0]
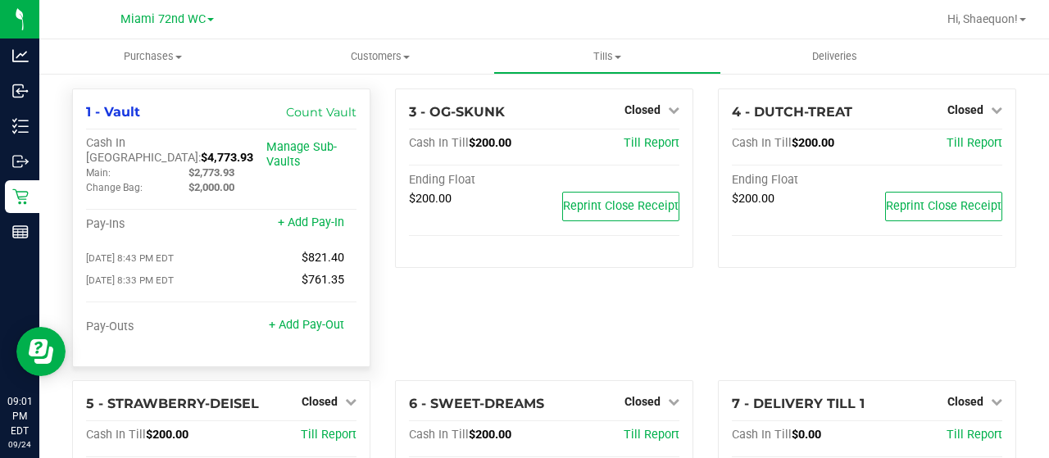
drag, startPoint x: 220, startPoint y: 135, endPoint x: 170, endPoint y: 140, distance: 49.4
click at [170, 140] on div "Cash In Vault: $4,773.93" at bounding box center [176, 150] width 180 height 29
copy span "4,773.93"
